Goal: Task Accomplishment & Management: Use online tool/utility

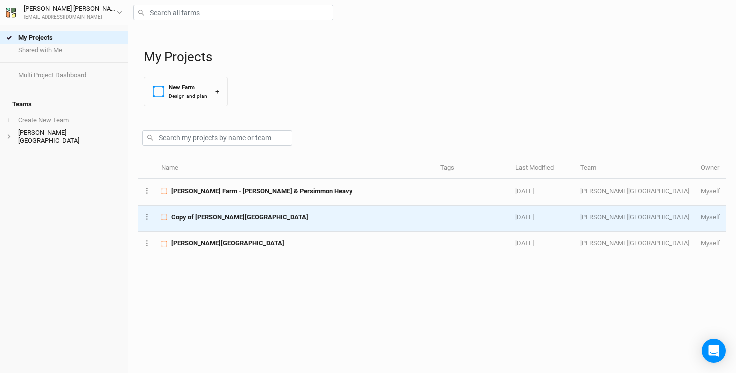
click at [212, 218] on span "Copy of [PERSON_NAME][GEOGRAPHIC_DATA]" at bounding box center [239, 216] width 137 height 9
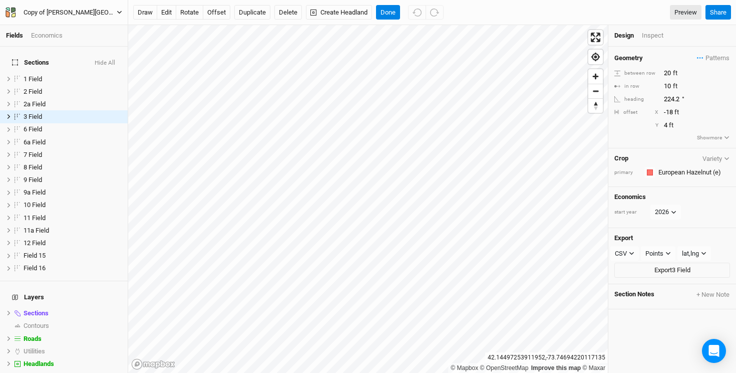
click at [56, 12] on div "Copy of [PERSON_NAME][GEOGRAPHIC_DATA]" at bounding box center [70, 13] width 93 height 10
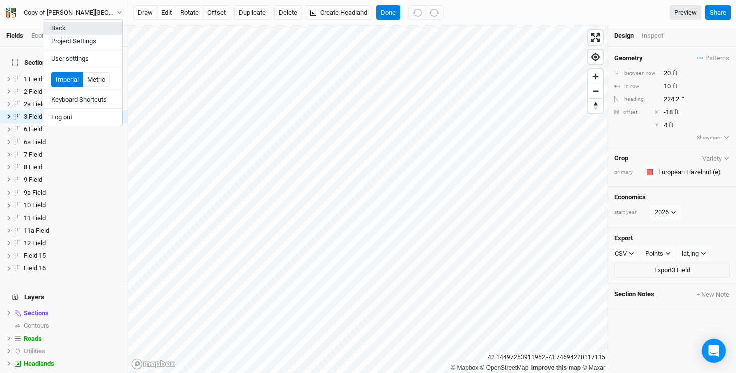
click at [59, 26] on button "Back" at bounding box center [82, 28] width 79 height 13
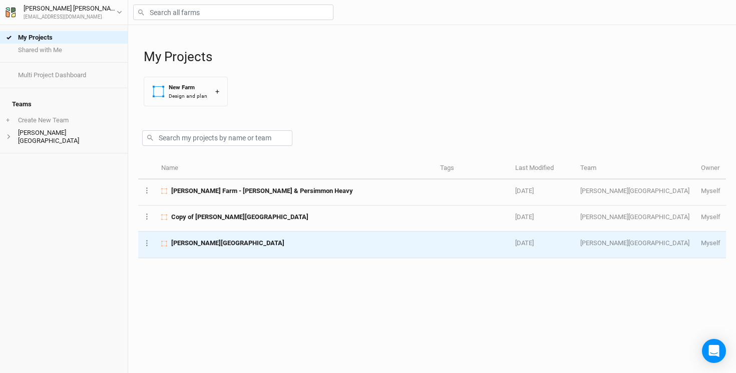
click at [193, 248] on td "[PERSON_NAME][GEOGRAPHIC_DATA]" at bounding box center [295, 244] width 279 height 26
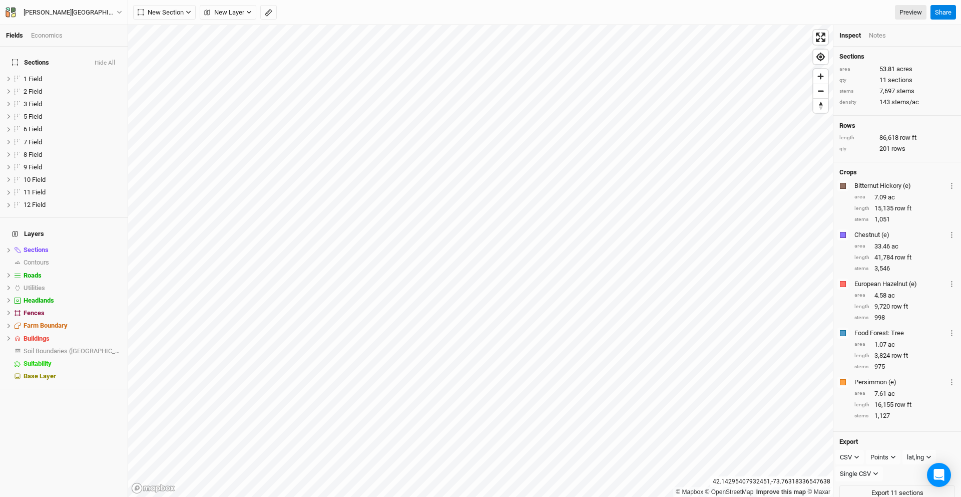
click at [48, 33] on div "Economics" at bounding box center [47, 35] width 32 height 9
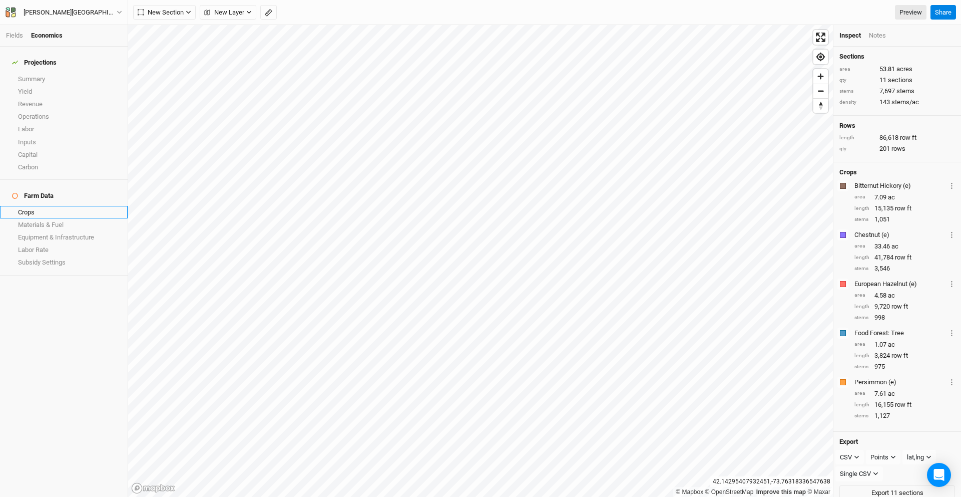
click at [42, 206] on link "Crops" at bounding box center [64, 212] width 128 height 13
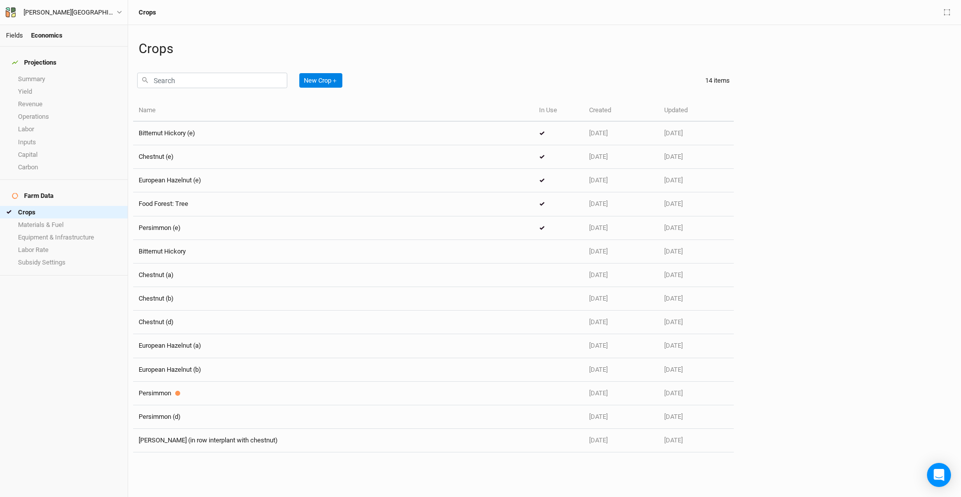
click at [19, 33] on link "Fields" at bounding box center [14, 36] width 17 height 8
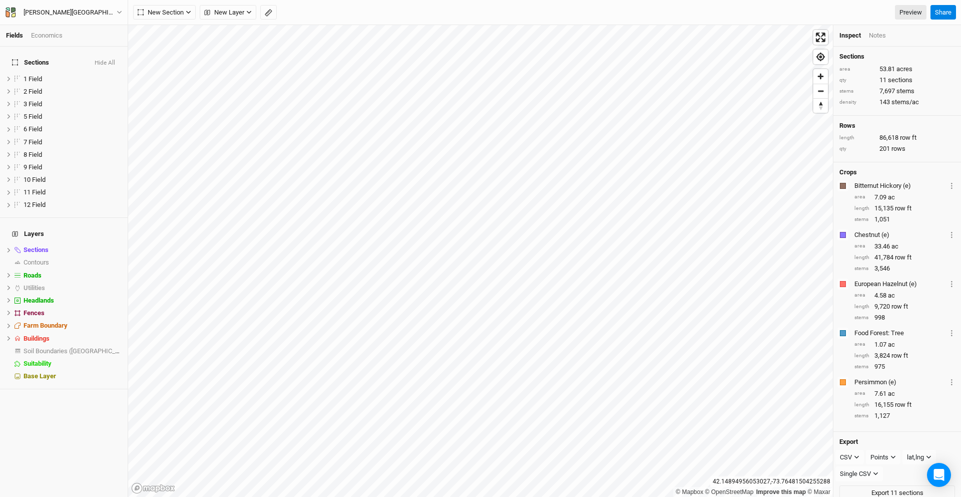
click at [43, 37] on div "Economics" at bounding box center [47, 35] width 32 height 9
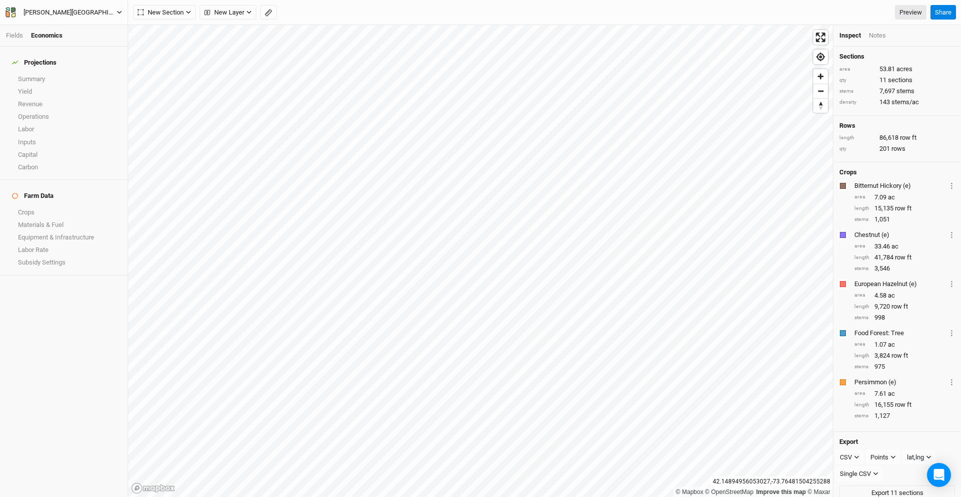
click at [47, 12] on div "[PERSON_NAME][GEOGRAPHIC_DATA]" at bounding box center [70, 13] width 93 height 10
click at [52, 24] on button "Back" at bounding box center [82, 28] width 79 height 13
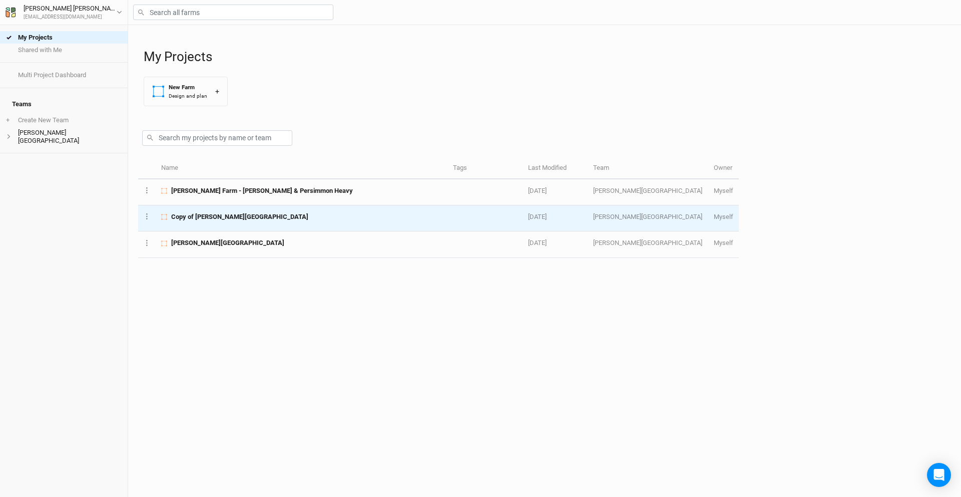
click at [190, 214] on span "Copy of [PERSON_NAME][GEOGRAPHIC_DATA]" at bounding box center [239, 216] width 137 height 9
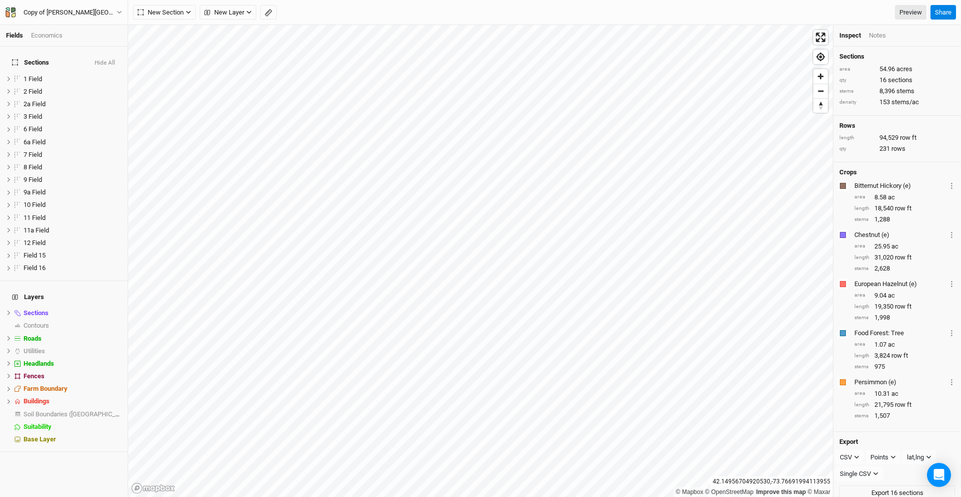
click at [61, 35] on div "Economics" at bounding box center [47, 35] width 32 height 9
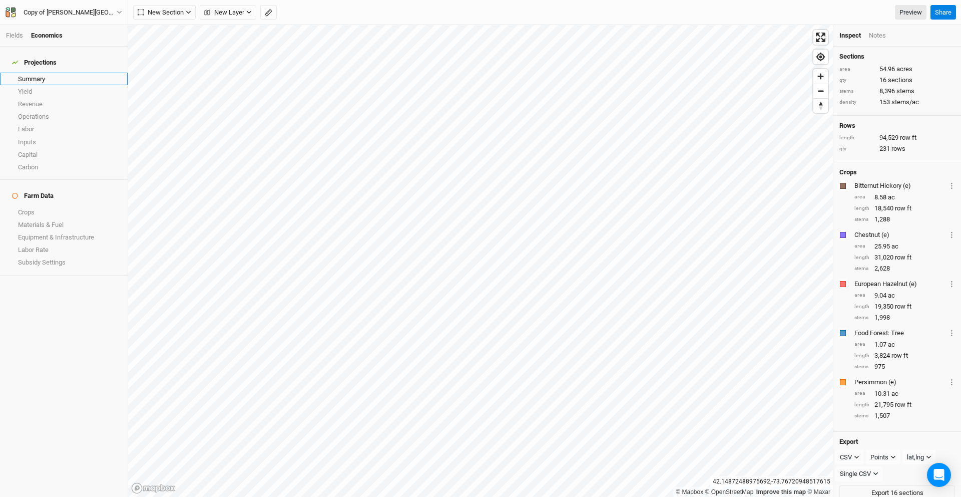
click at [44, 76] on link "Summary" at bounding box center [64, 79] width 128 height 13
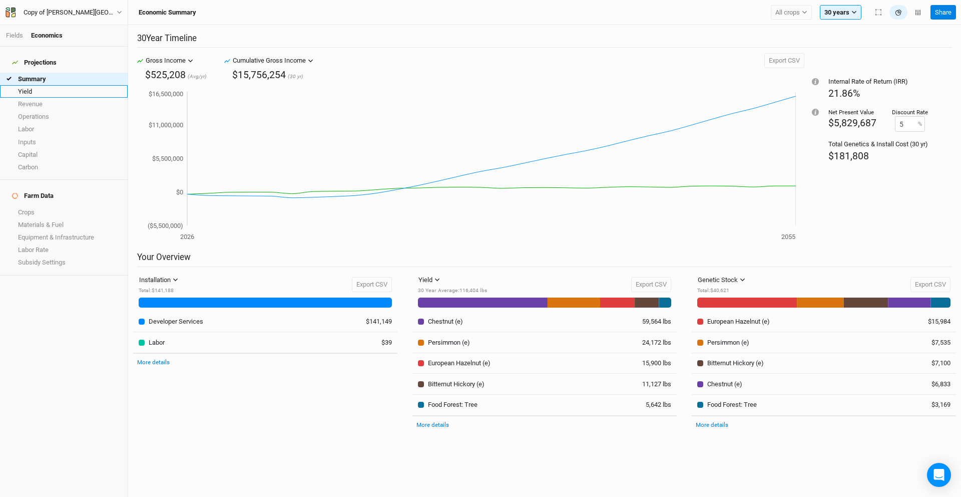
click at [28, 87] on link "Yield" at bounding box center [64, 91] width 128 height 13
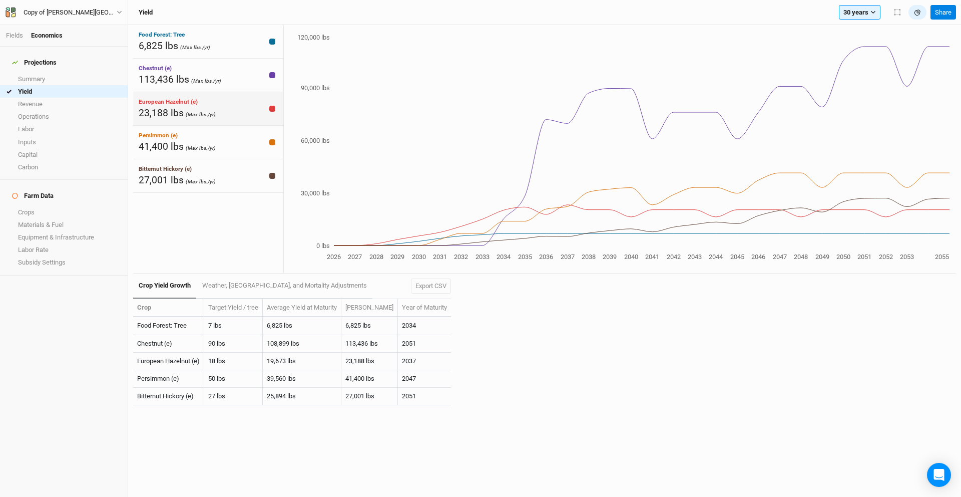
click at [168, 108] on span "23,188 lbs" at bounding box center [161, 113] width 45 height 12
click at [169, 111] on span "23,188 lbs" at bounding box center [161, 113] width 45 height 12
click at [47, 206] on link "Crops" at bounding box center [64, 212] width 128 height 13
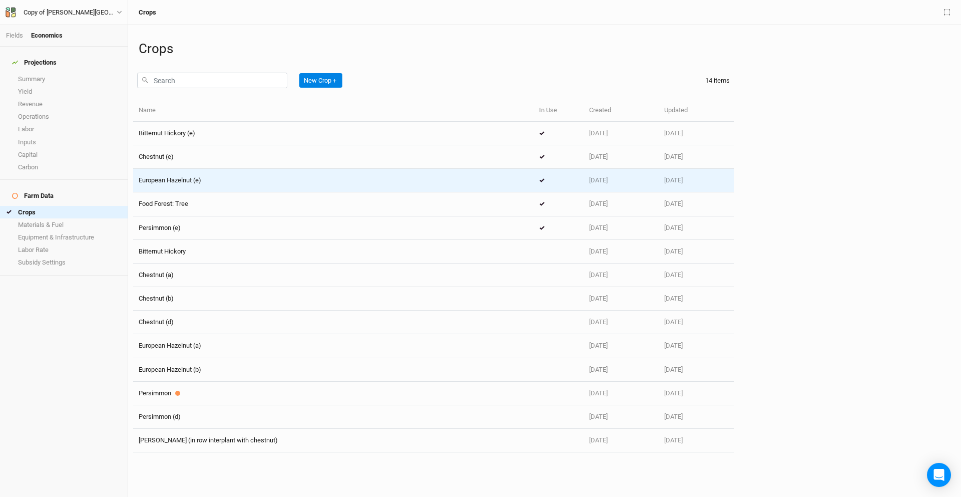
click at [201, 178] on span "European Hazelnut (e)" at bounding box center [170, 180] width 63 height 8
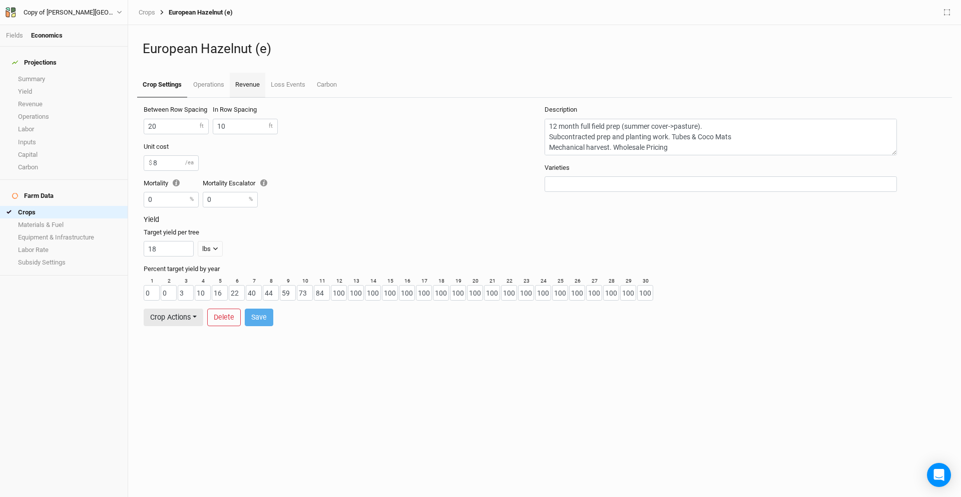
click at [247, 83] on link "Revenue" at bounding box center [248, 85] width 36 height 25
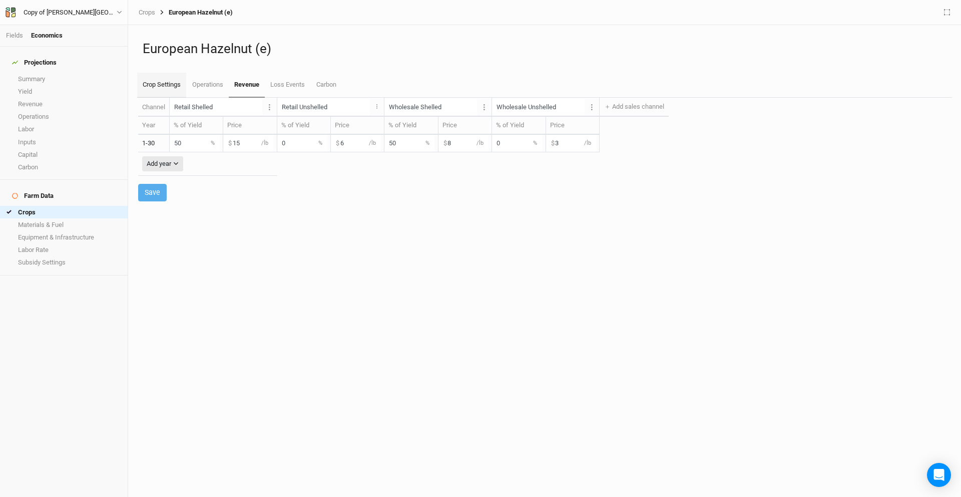
click at [164, 87] on link "Crop Settings" at bounding box center [161, 85] width 49 height 25
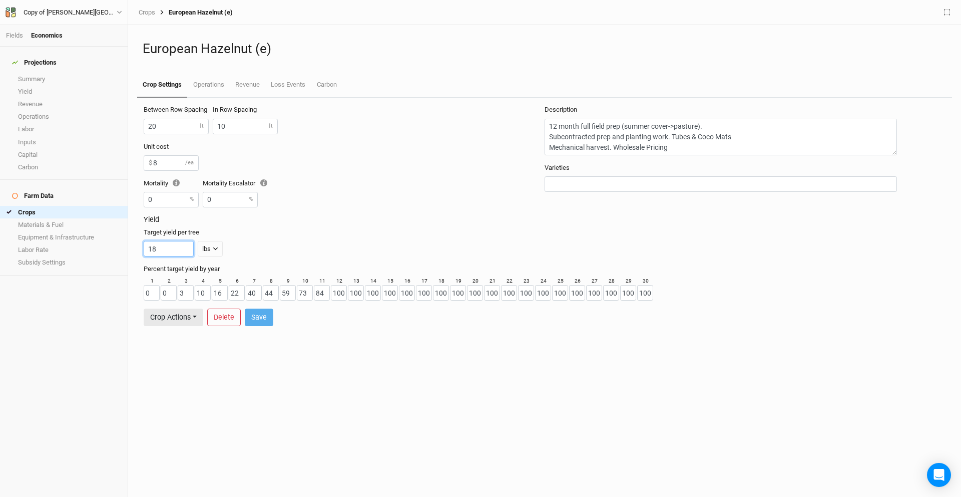
click at [169, 250] on input "18" at bounding box center [169, 249] width 50 height 16
click at [256, 84] on link "Revenue" at bounding box center [248, 85] width 36 height 25
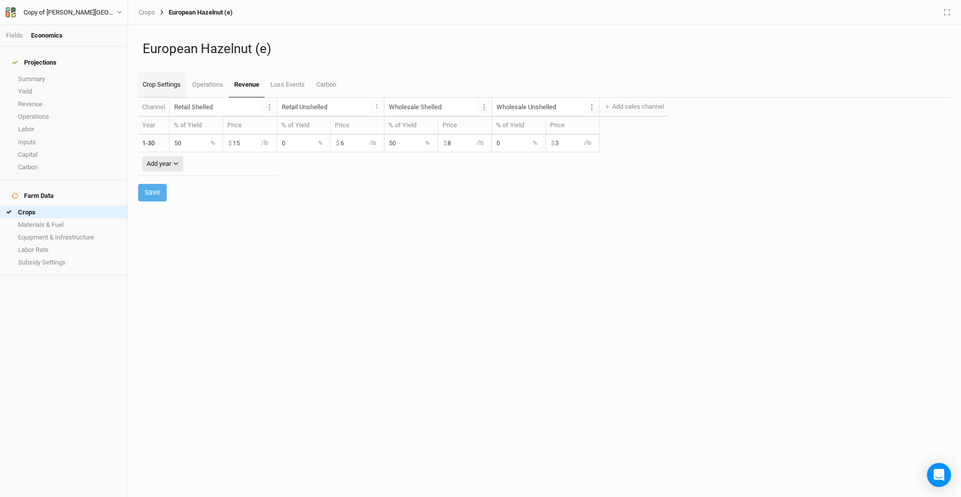
click at [154, 87] on link "Crop Settings" at bounding box center [161, 85] width 49 height 25
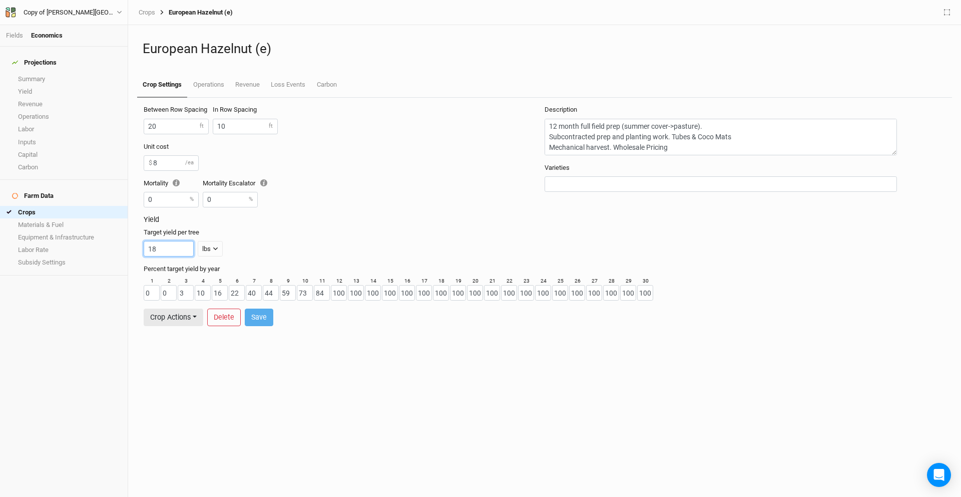
click at [159, 249] on input "18" at bounding box center [169, 249] width 50 height 16
click at [257, 315] on button "Save" at bounding box center [259, 317] width 29 height 18
click at [174, 246] on input "10" at bounding box center [169, 249] width 50 height 16
type input "18"
click at [260, 319] on button "Save" at bounding box center [259, 317] width 29 height 18
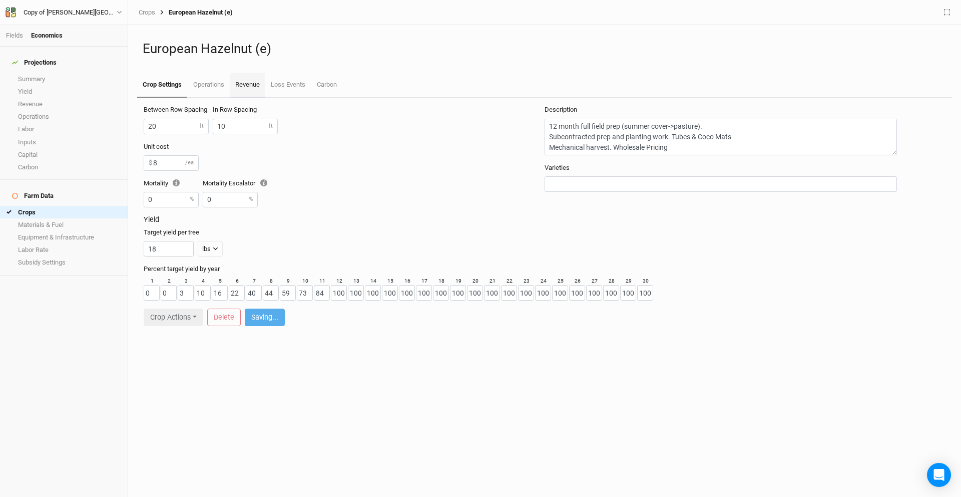
click at [254, 86] on link "Revenue" at bounding box center [248, 85] width 36 height 25
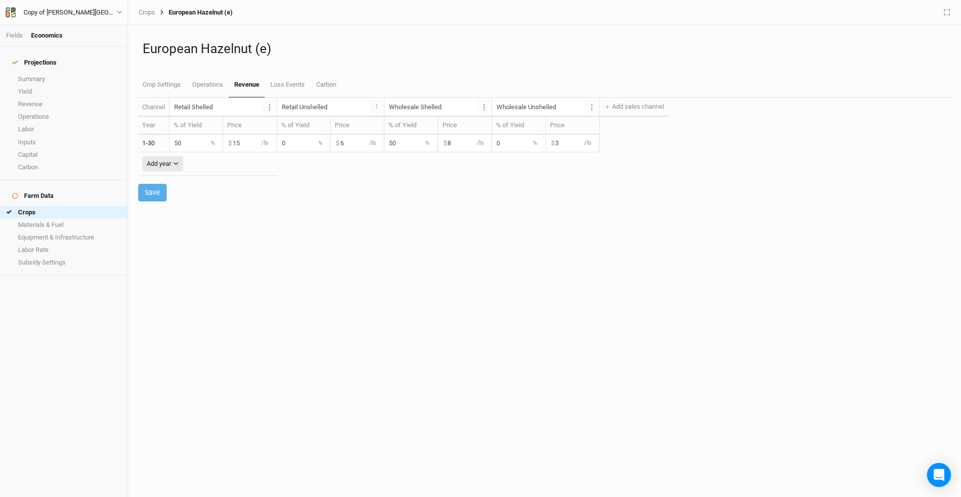
click at [206, 107] on input "Retail Shelled" at bounding box center [216, 107] width 93 height 17
click at [262, 109] on button "Layer 1" at bounding box center [269, 107] width 15 height 18
click at [256, 207] on div "Channel Retail Shelled Layer 1 Edit units Delete channel Retail Unshelled Layer…" at bounding box center [544, 297] width 813 height 399
click at [242, 143] on input "15" at bounding box center [248, 143] width 50 height 17
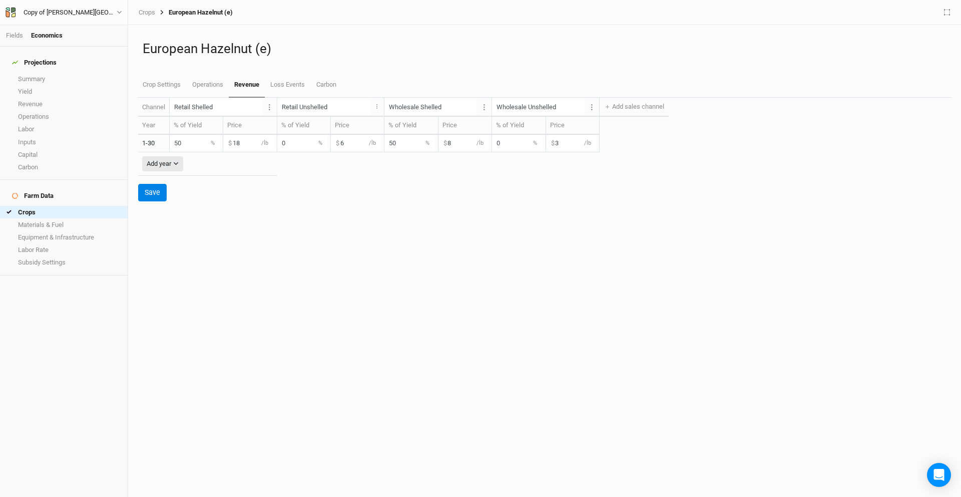
type input "18"
click at [342, 174] on table "Channel Retail Shelled Layer 1 Edit units Delete channel Retail Unshelled Layer…" at bounding box center [403, 137] width 531 height 78
click at [439, 145] on input "8" at bounding box center [464, 143] width 50 height 17
type input "10"
click at [442, 190] on div "Save" at bounding box center [544, 193] width 813 height 18
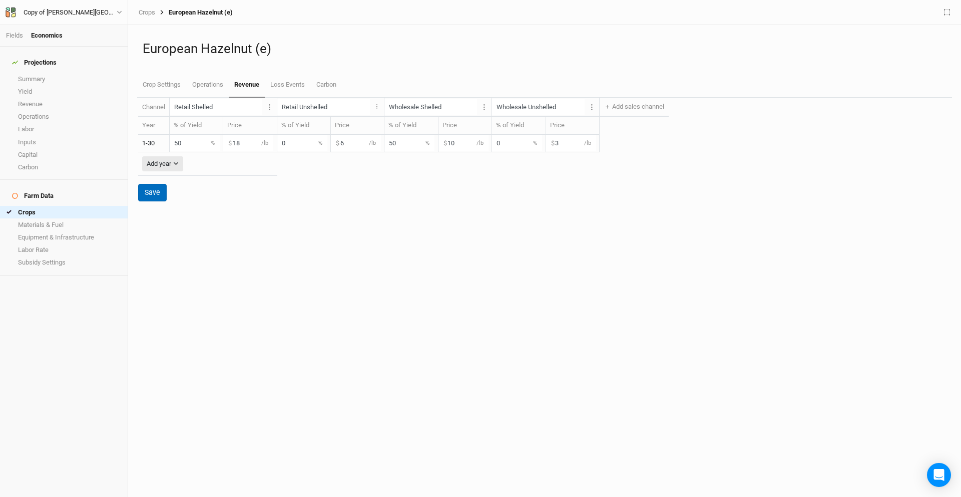
click at [162, 194] on button "Save" at bounding box center [152, 193] width 29 height 18
type input "Retail Shelled"
type input "Retail Unshelled"
type input "Wholesale Shelled"
type input "Wholesale Unshelled"
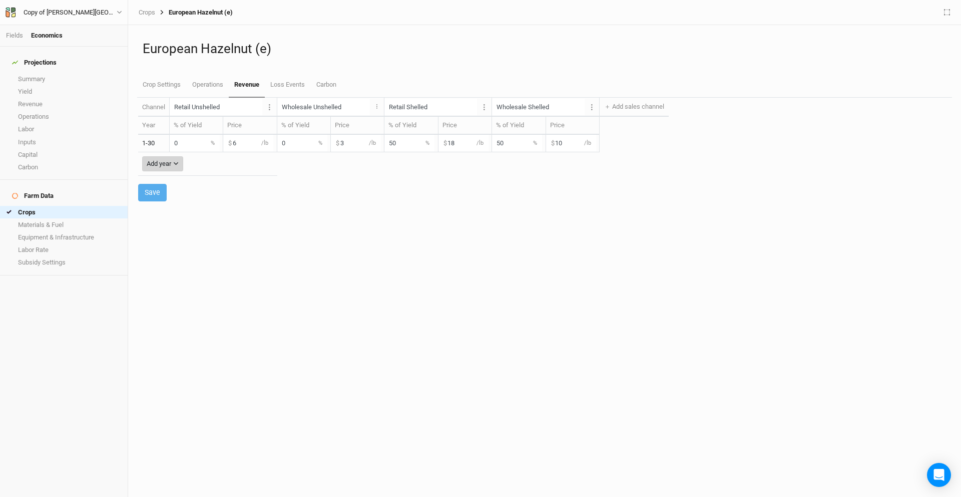
click at [179, 165] on icon "button" at bounding box center [176, 164] width 6 height 6
click at [285, 182] on div "Channel Retail Unshelled Layer 1 Edit units Delete channel Wholesale Unshelled …" at bounding box center [544, 297] width 813 height 399
click at [211, 84] on link "Operations" at bounding box center [207, 85] width 42 height 25
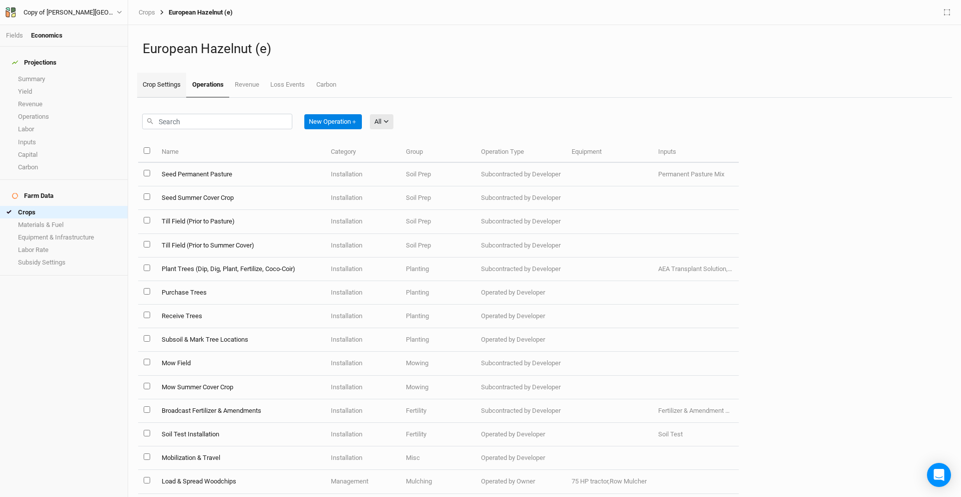
click at [167, 89] on link "Crop Settings" at bounding box center [161, 85] width 49 height 25
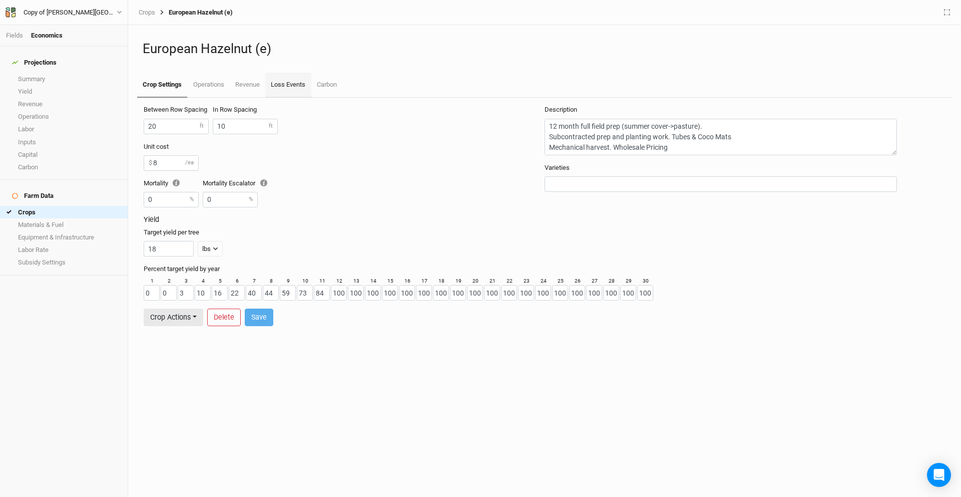
click at [295, 91] on link "Loss Events" at bounding box center [288, 85] width 46 height 25
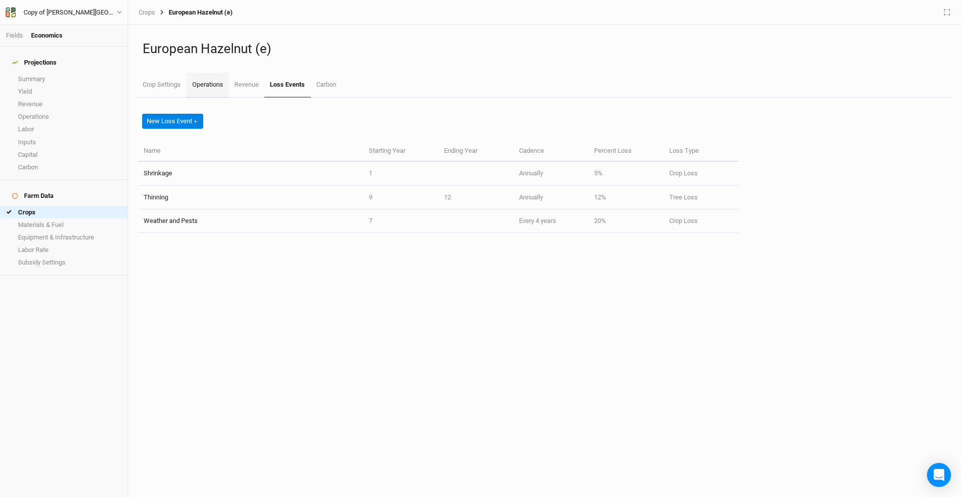
click at [209, 88] on link "Operations" at bounding box center [207, 85] width 42 height 25
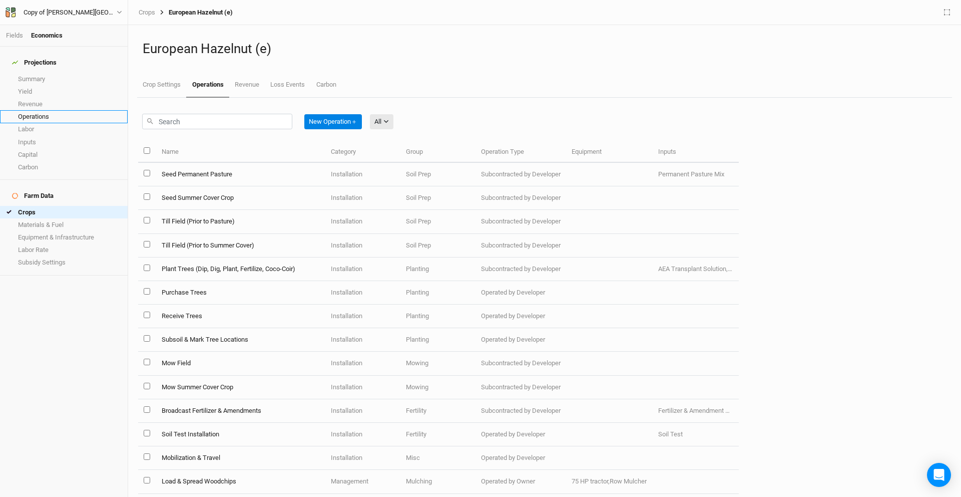
click at [48, 111] on link "Operations" at bounding box center [64, 116] width 128 height 13
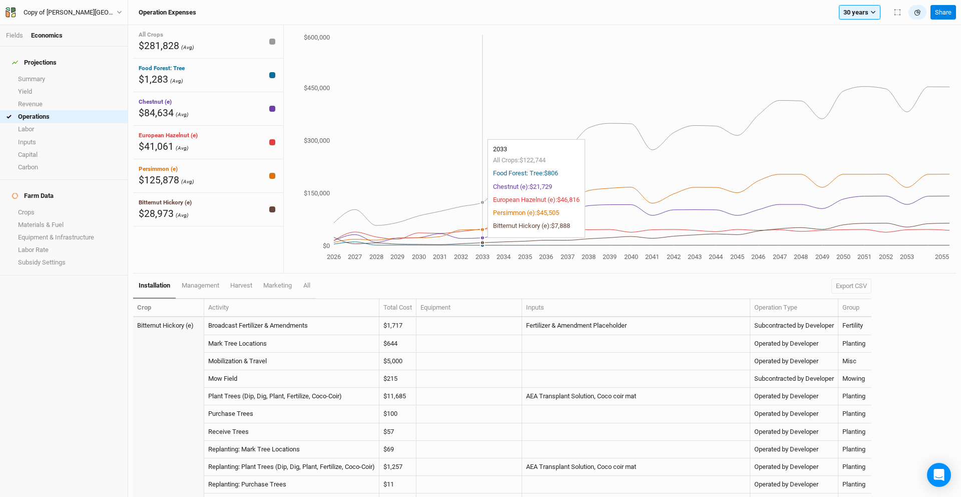
click at [482, 243] on circle at bounding box center [483, 242] width 4 height 4
click at [243, 288] on span "harvest" at bounding box center [241, 285] width 22 height 8
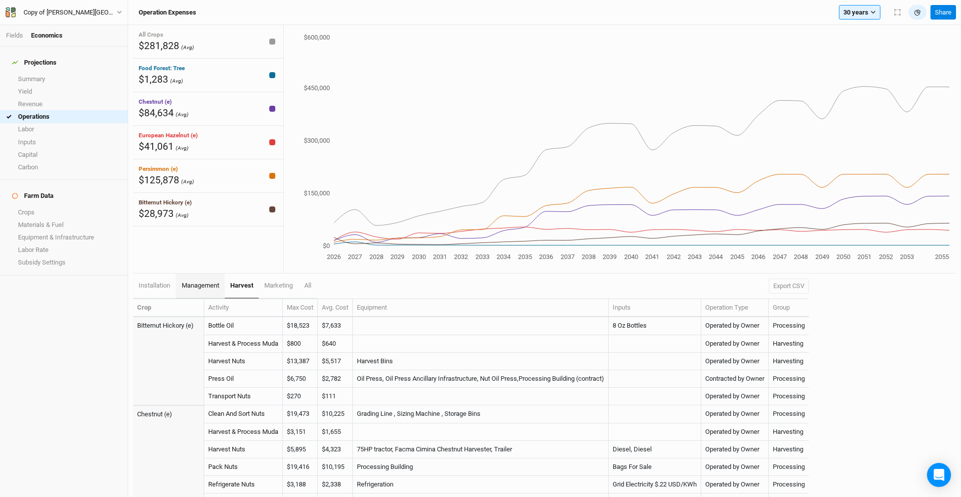
click at [205, 287] on span "management" at bounding box center [201, 285] width 38 height 8
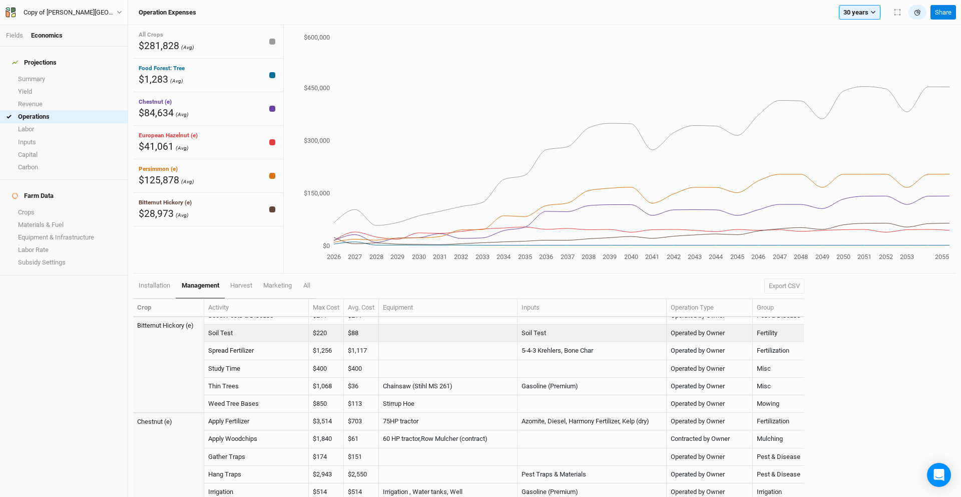
scroll to position [134, 0]
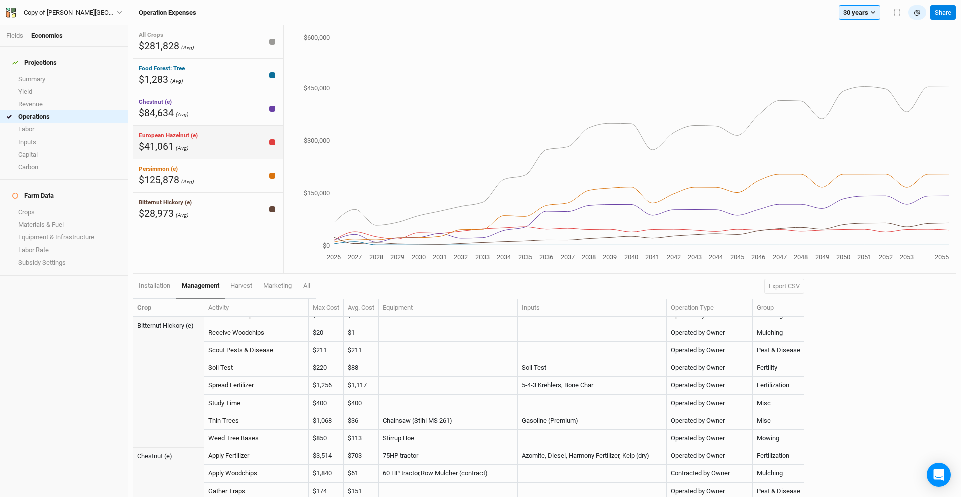
click at [206, 147] on div "European Hazelnut (e) $41,061 (Avg)" at bounding box center [208, 143] width 150 height 34
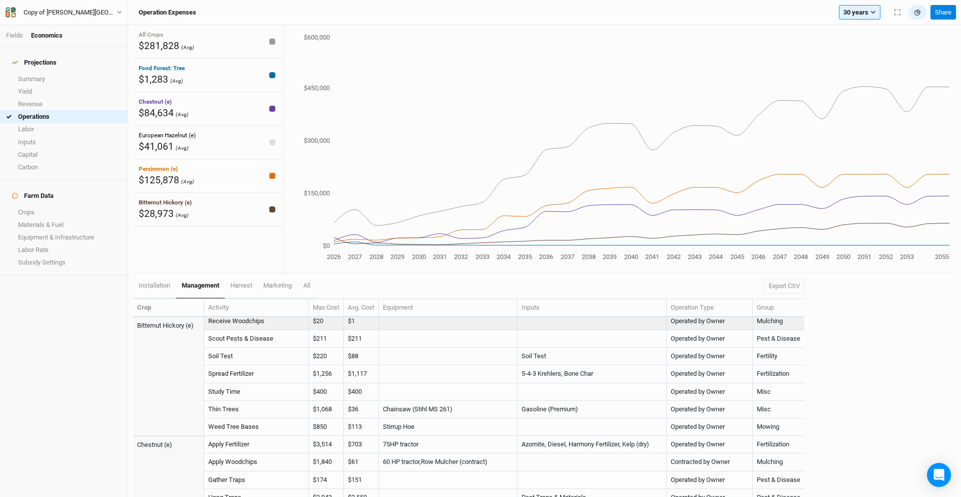
scroll to position [148, 0]
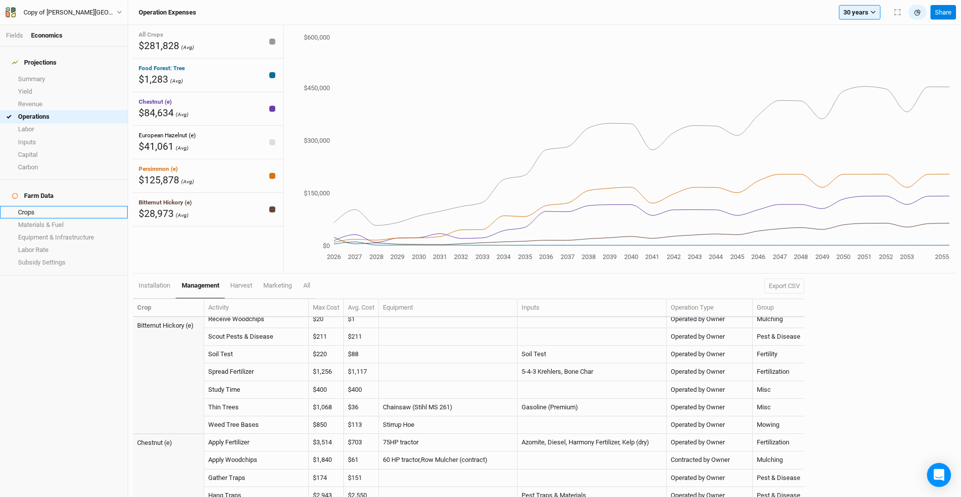
click at [47, 206] on link "Crops" at bounding box center [64, 212] width 128 height 13
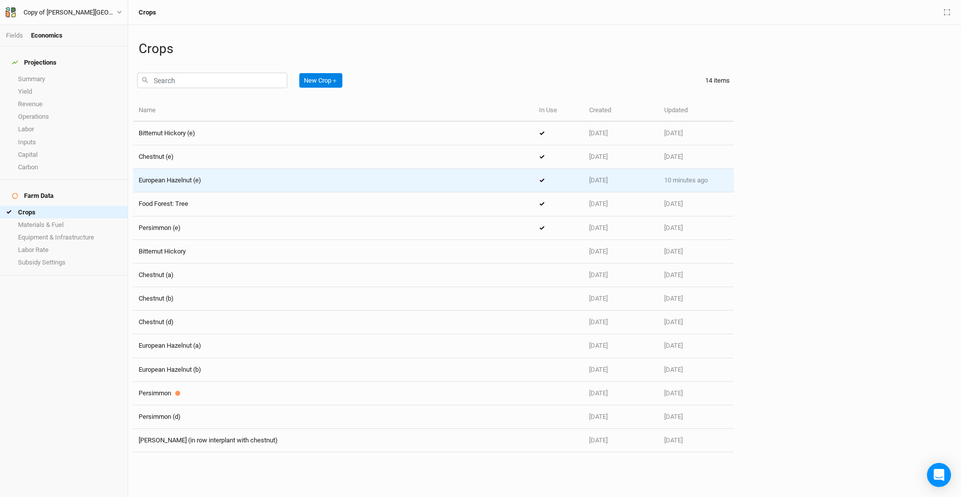
click at [217, 184] on div "European Hazelnut (e)" at bounding box center [334, 180] width 390 height 9
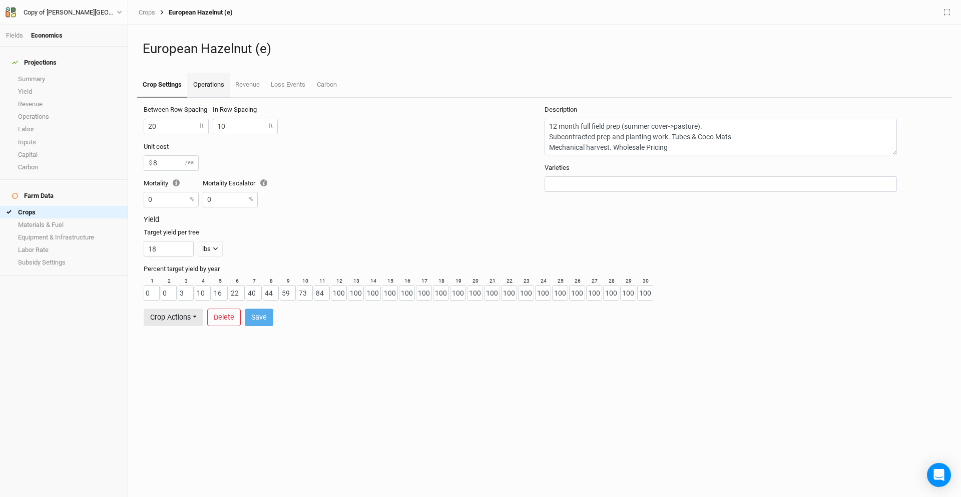
click at [218, 87] on link "Operations" at bounding box center [208, 85] width 42 height 25
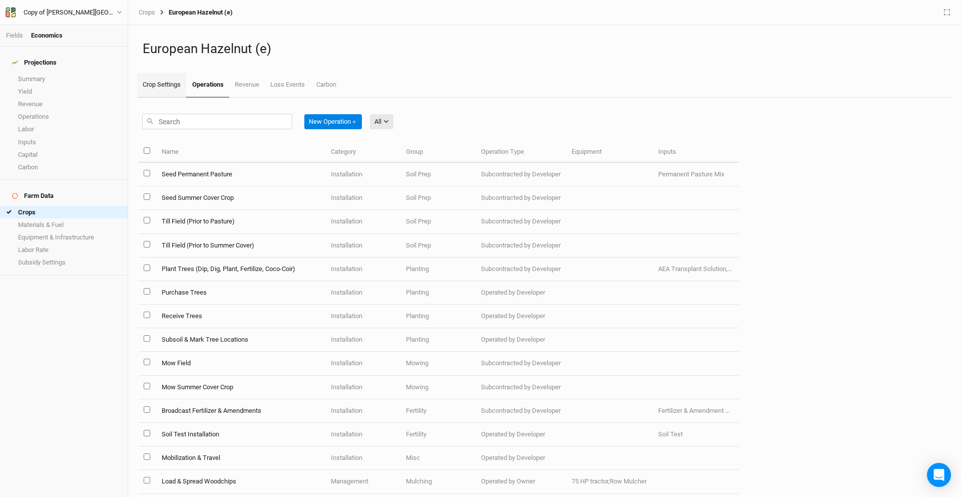
click at [165, 89] on link "Crop Settings" at bounding box center [161, 85] width 49 height 25
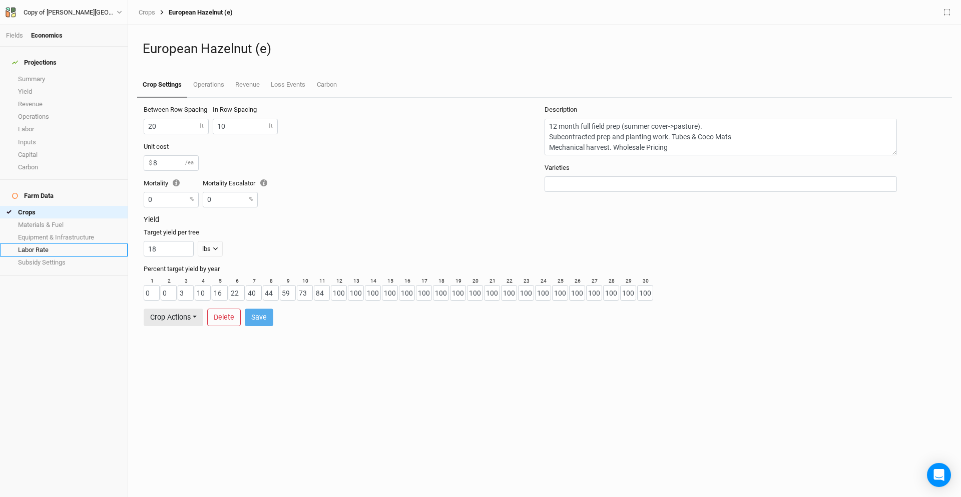
click at [45, 243] on link "Labor Rate" at bounding box center [64, 249] width 128 height 13
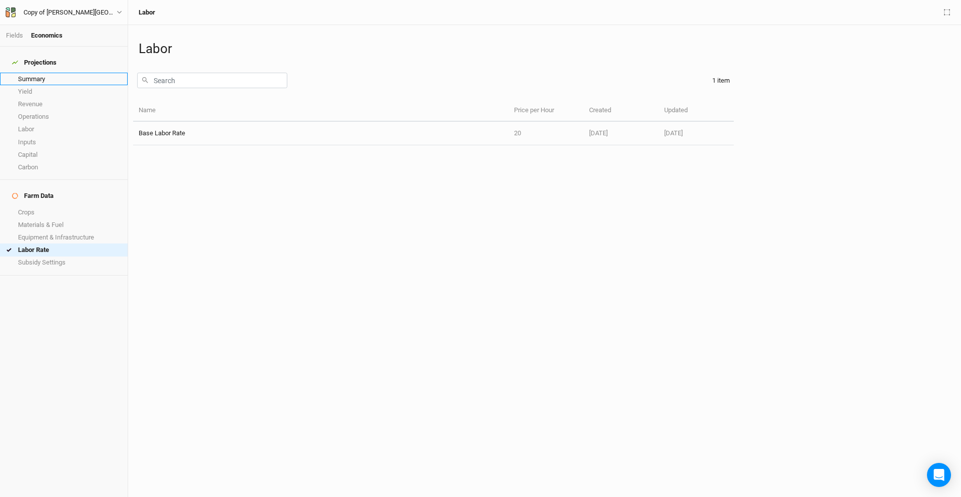
click at [37, 73] on link "Summary" at bounding box center [64, 79] width 128 height 13
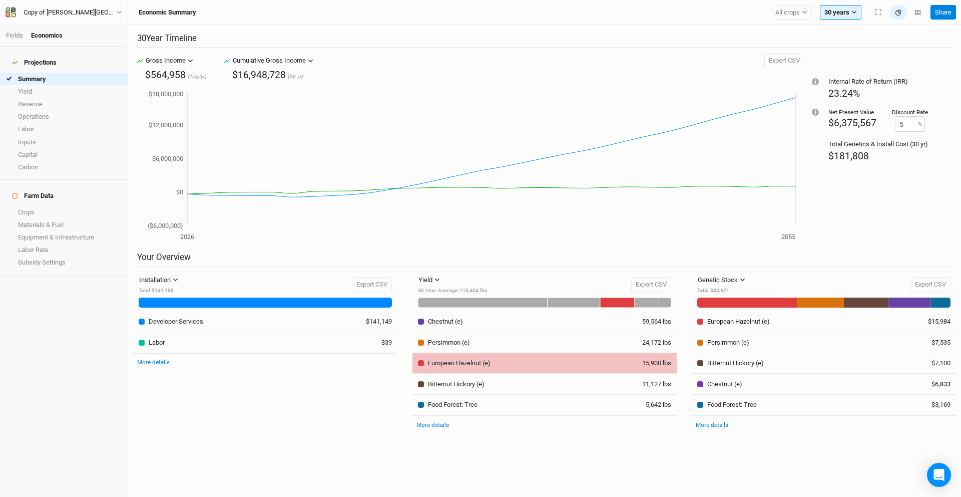
click at [462, 368] on td "European Hazelnut (e)" at bounding box center [518, 363] width 211 height 21
click at [450, 364] on div "European Hazelnut (e)" at bounding box center [459, 363] width 63 height 9
click at [422, 362] on div at bounding box center [421, 363] width 6 height 6
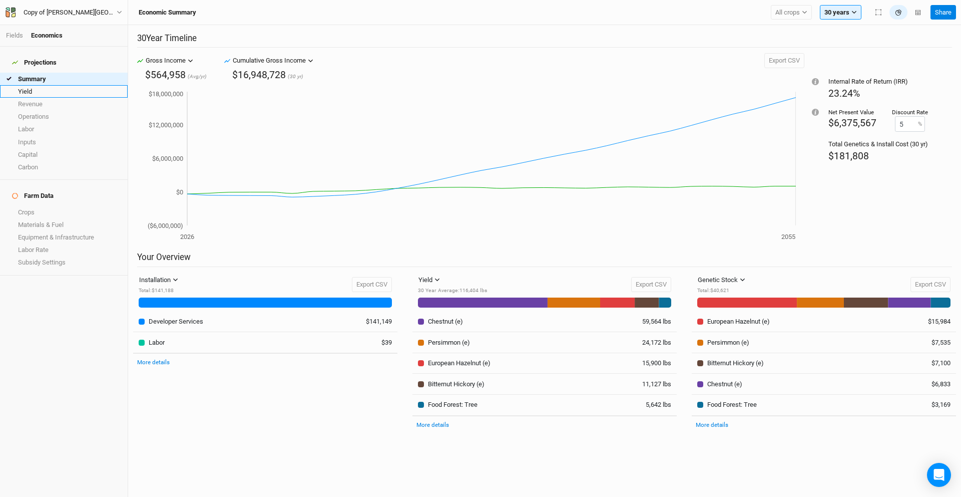
click at [49, 85] on link "Yield" at bounding box center [64, 91] width 128 height 13
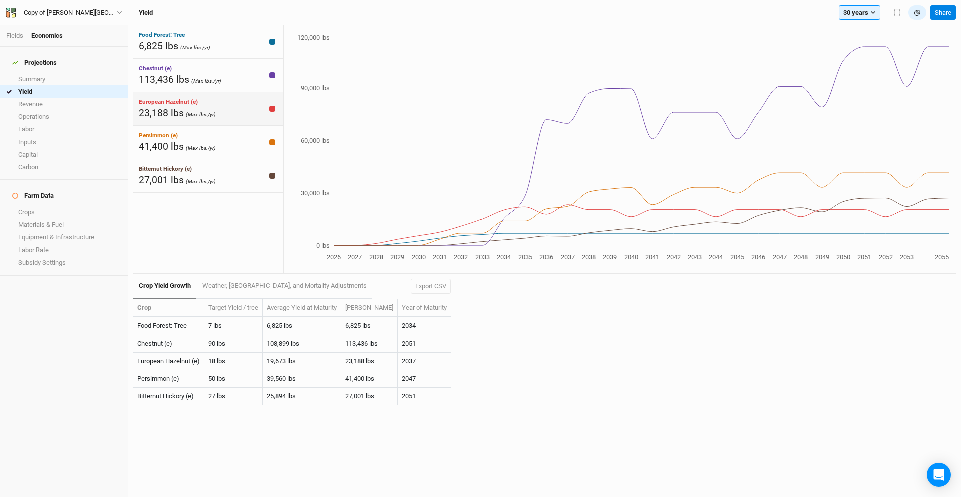
click at [168, 109] on span "23,188 lbs" at bounding box center [161, 113] width 45 height 12
click at [172, 112] on span "23,188 lbs" at bounding box center [161, 113] width 45 height 12
click at [40, 98] on link "Revenue" at bounding box center [64, 104] width 128 height 13
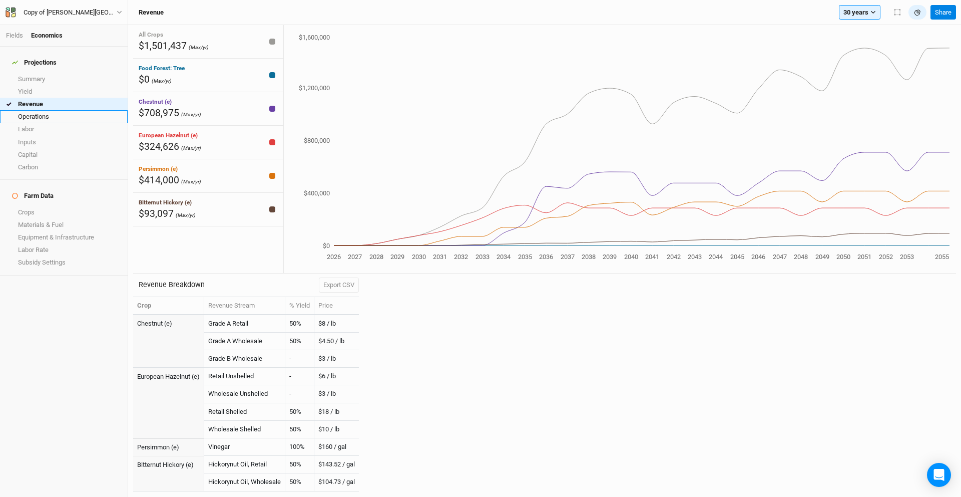
click at [49, 113] on link "Operations" at bounding box center [64, 116] width 128 height 13
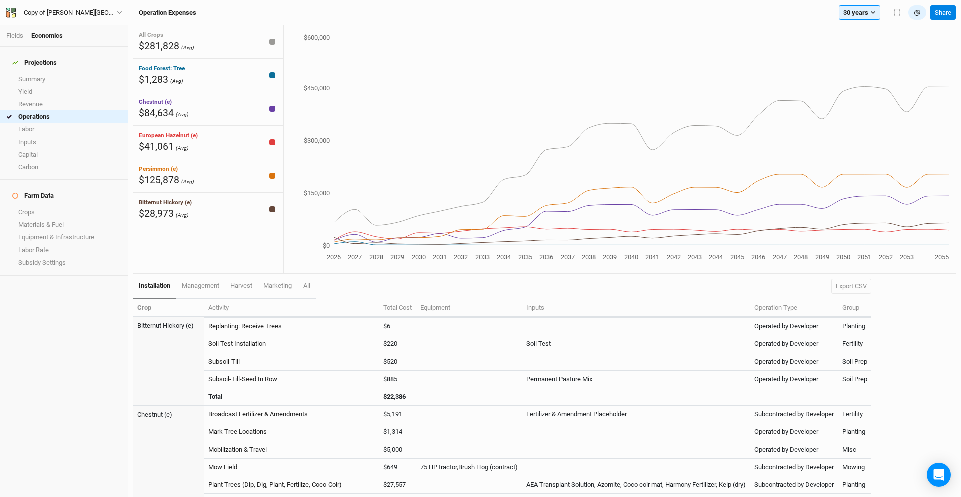
scroll to position [165, 0]
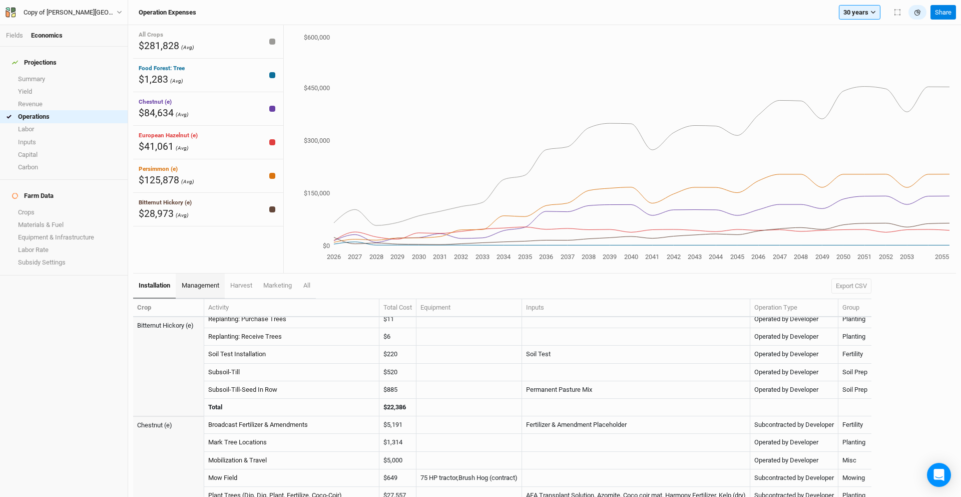
click at [209, 287] on span "management" at bounding box center [201, 285] width 38 height 8
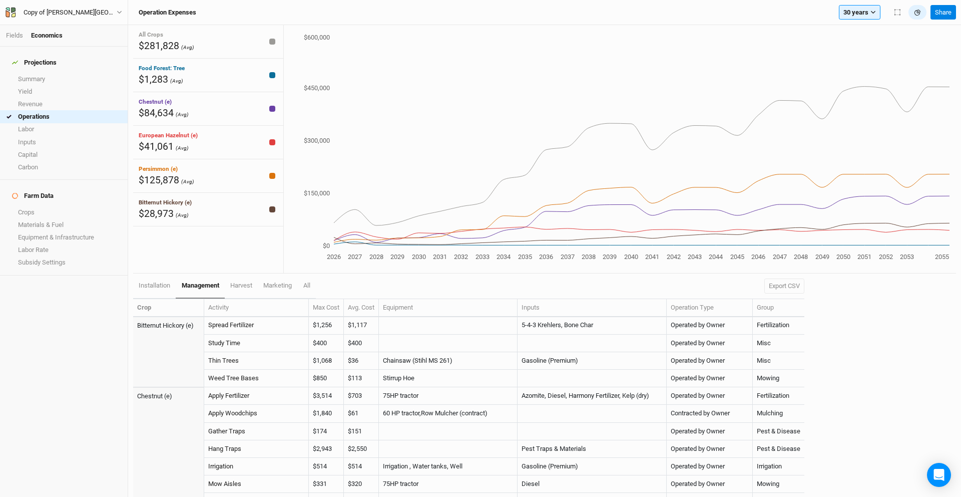
scroll to position [84, 0]
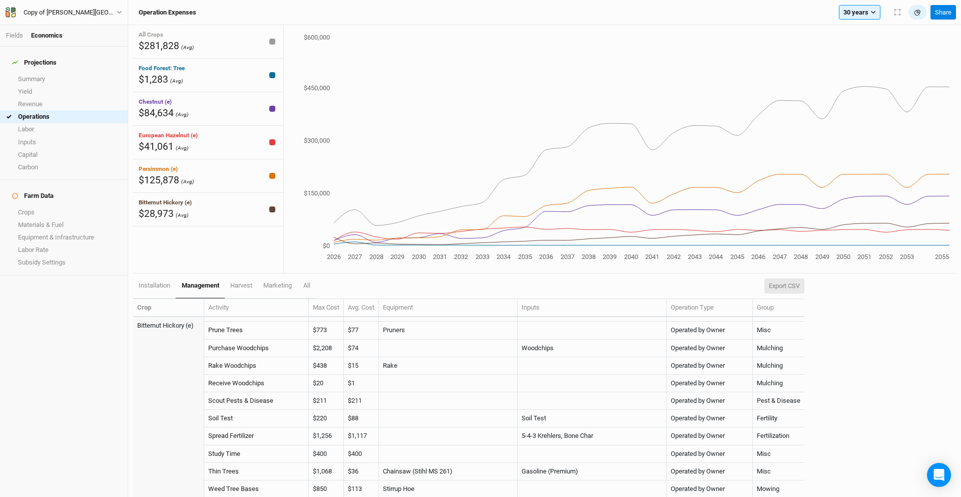
click at [736, 289] on button "Export CSV" at bounding box center [785, 285] width 40 height 15
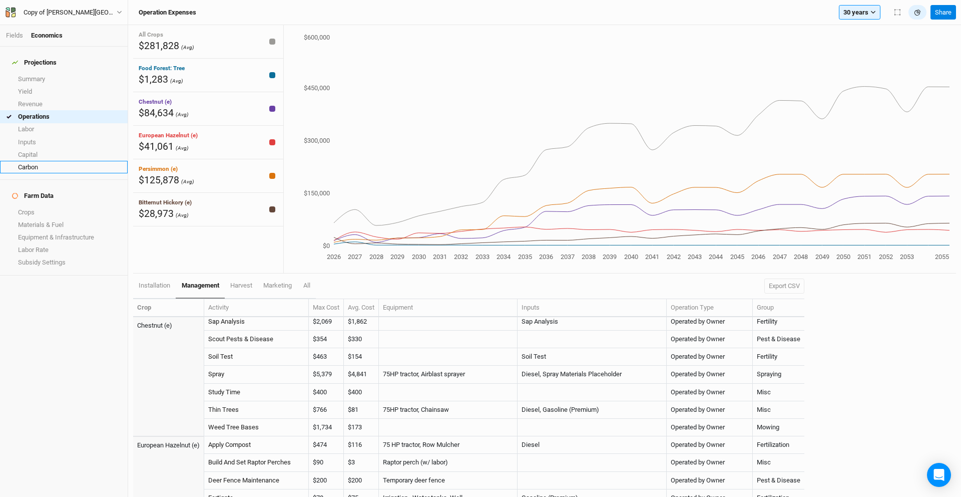
scroll to position [519, 0]
